Goal: Find specific page/section: Find specific page/section

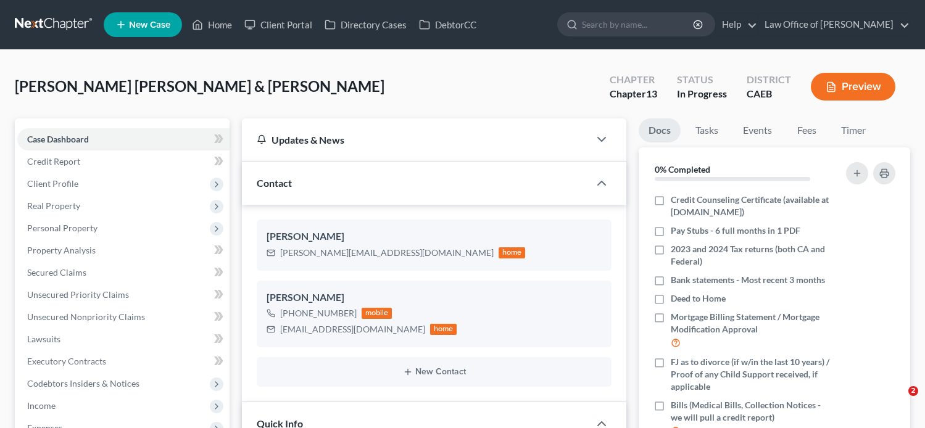
select select "9"
click at [219, 23] on link "Home" at bounding box center [212, 25] width 52 height 22
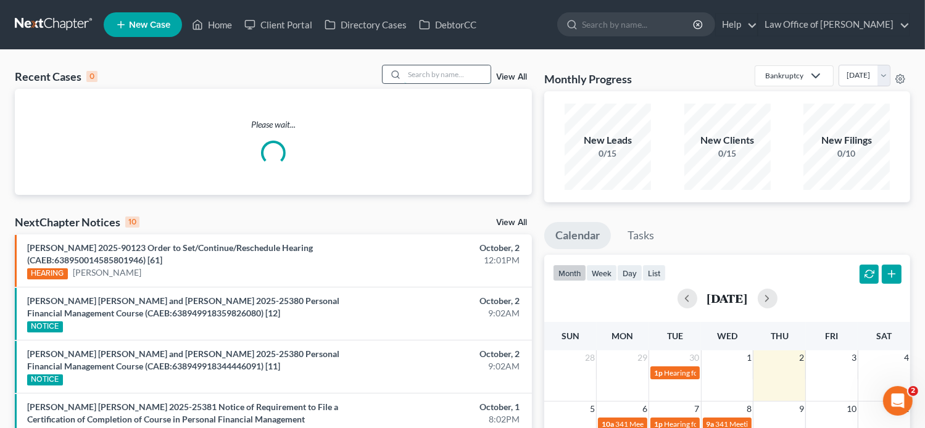
click at [440, 74] on input "search" at bounding box center [447, 74] width 86 height 18
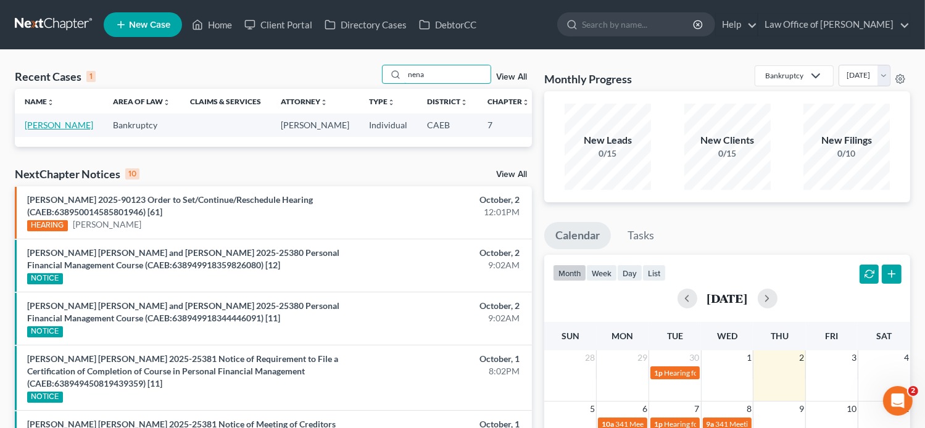
type input "nena"
click at [36, 129] on link "[PERSON_NAME]" at bounding box center [59, 125] width 69 height 10
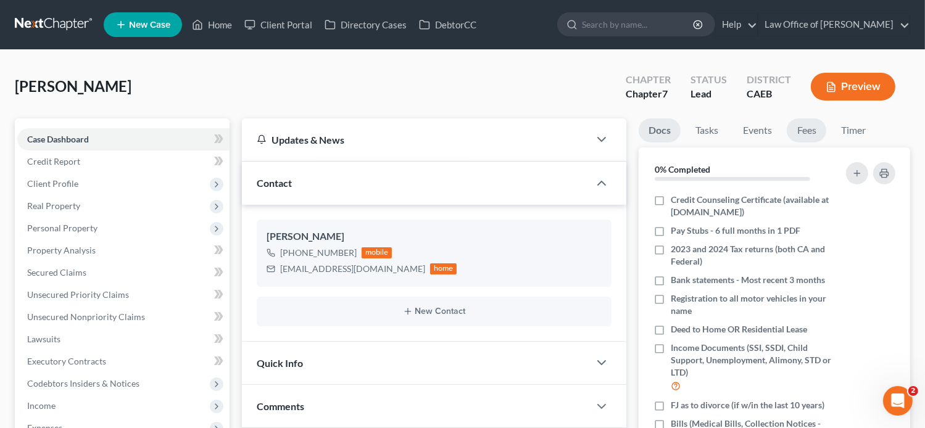
click at [810, 129] on link "Fees" at bounding box center [807, 131] width 40 height 24
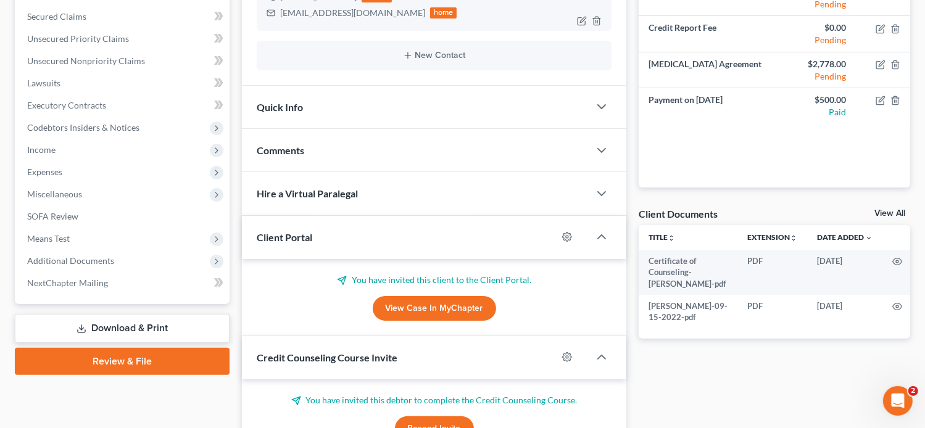
scroll to position [258, 0]
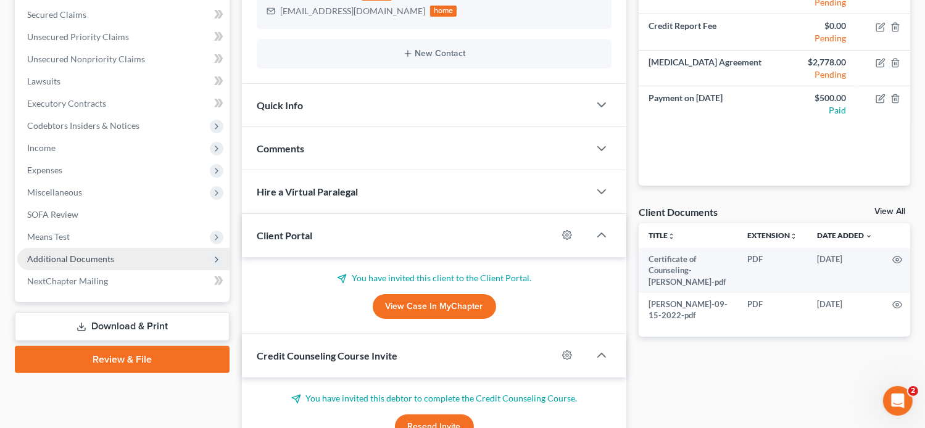
click at [85, 262] on span "Additional Documents" at bounding box center [70, 259] width 87 height 10
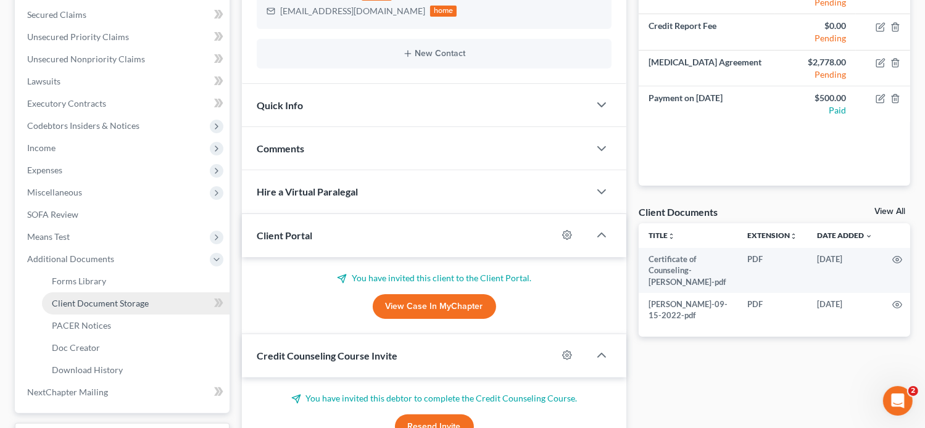
click at [75, 305] on span "Client Document Storage" at bounding box center [100, 303] width 97 height 10
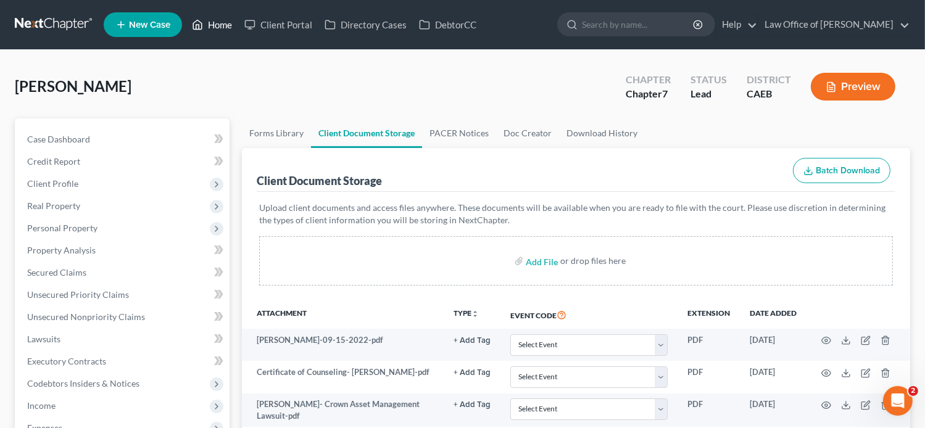
click at [215, 18] on link "Home" at bounding box center [212, 25] width 52 height 22
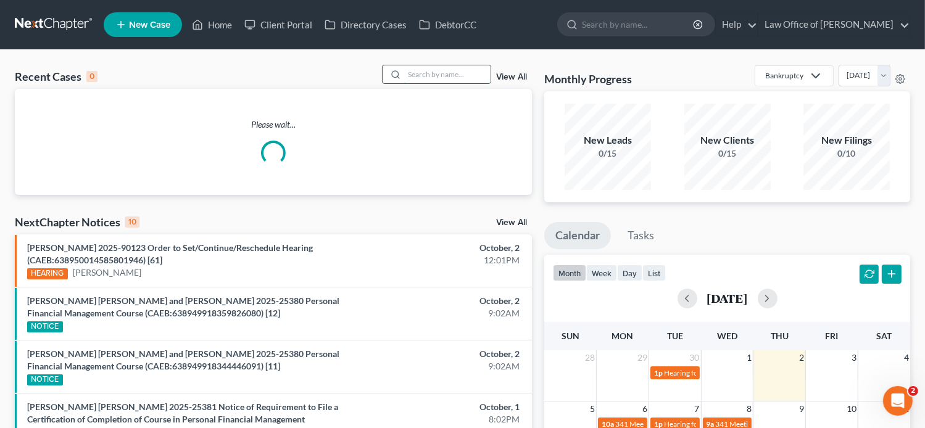
click at [415, 72] on input "search" at bounding box center [447, 74] width 86 height 18
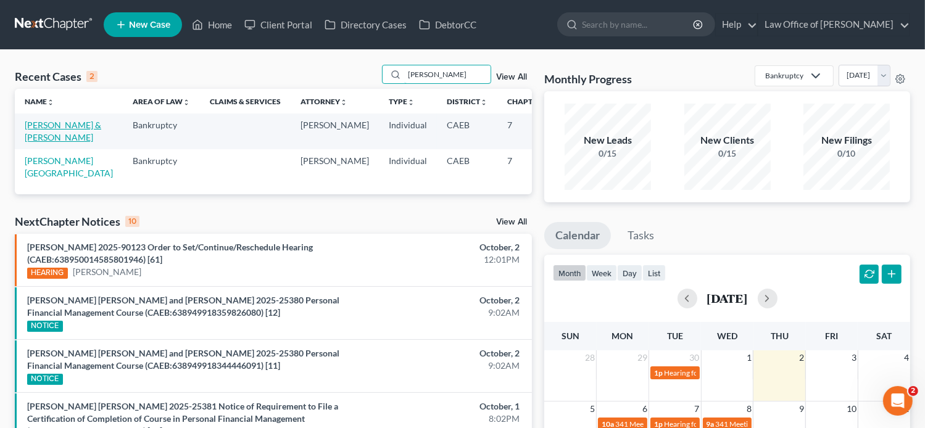
type input "cortez"
click at [33, 143] on link "[PERSON_NAME] & [PERSON_NAME]" at bounding box center [63, 131] width 77 height 23
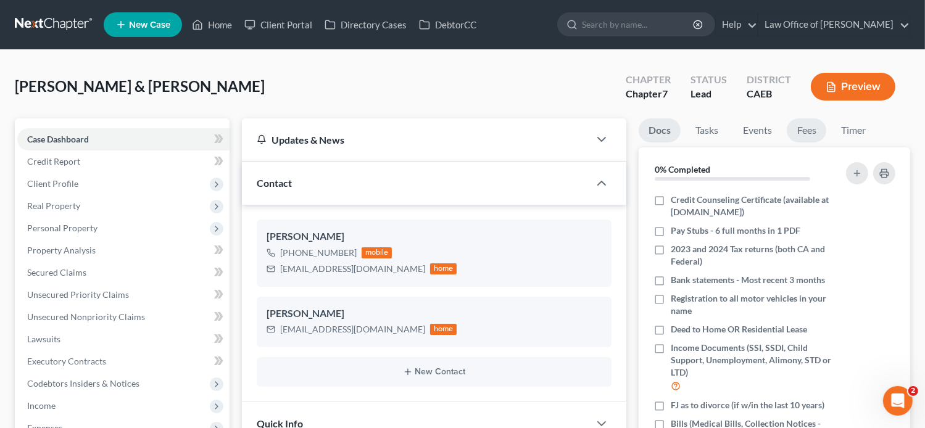
click at [814, 134] on link "Fees" at bounding box center [807, 131] width 40 height 24
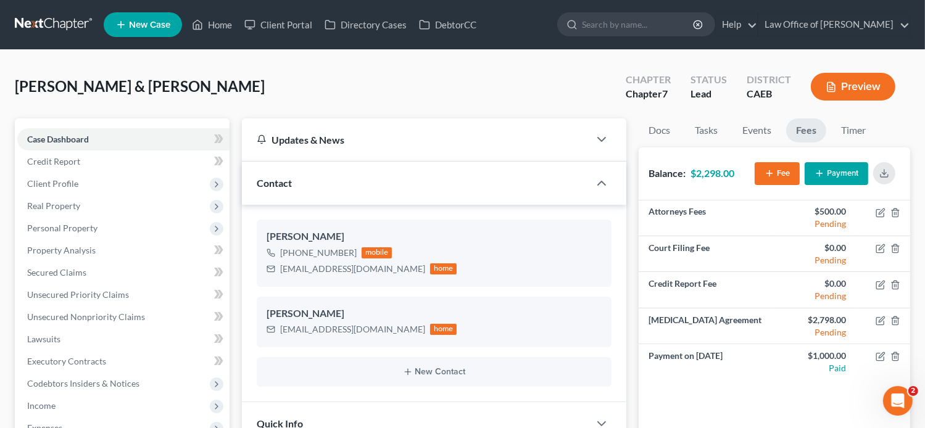
click at [585, 103] on div "Cortez, Joe & Maria Upgraded Chapter Chapter 7 Status Lead District CAEB Preview" at bounding box center [463, 92] width 896 height 54
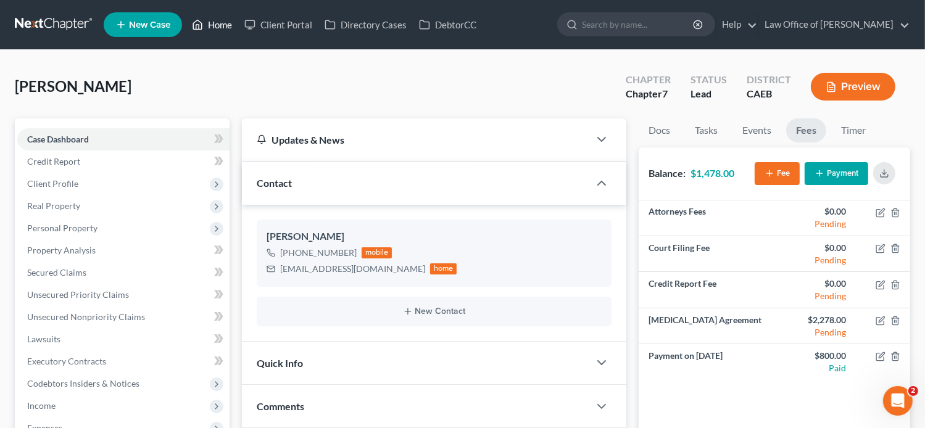
click at [217, 20] on link "Home" at bounding box center [212, 25] width 52 height 22
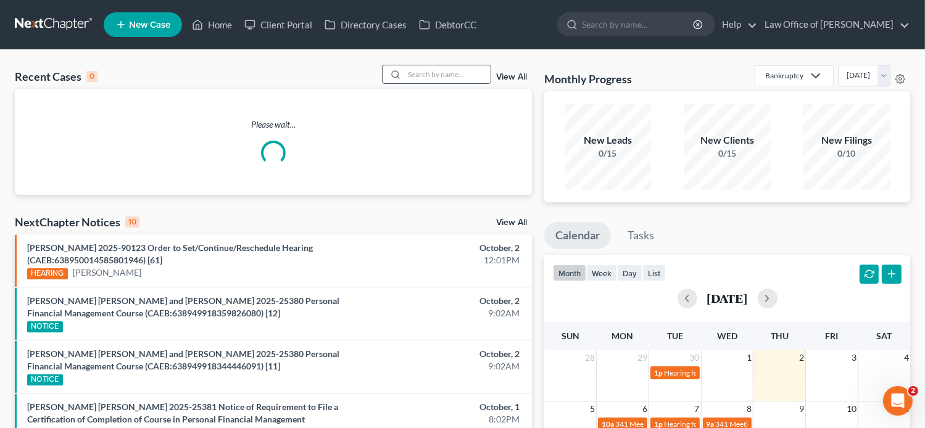
click at [417, 70] on input "search" at bounding box center [447, 74] width 86 height 18
paste input "[PERSON_NAME]"
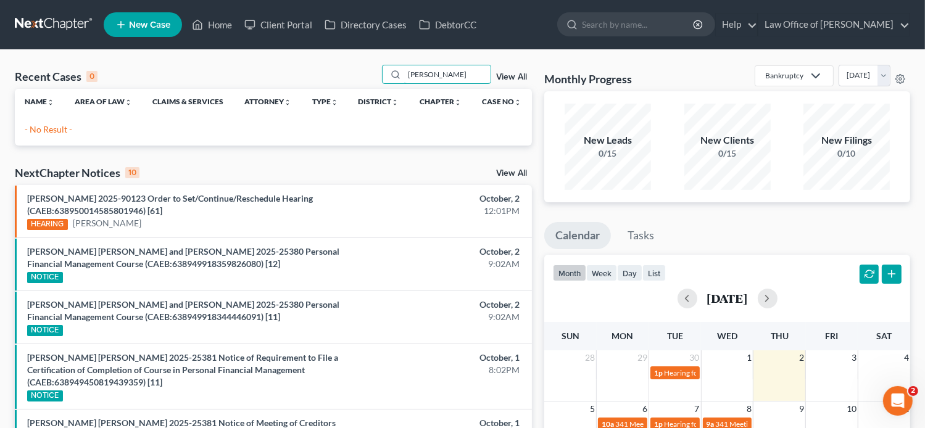
type input "[PERSON_NAME]"
